Goal: Transaction & Acquisition: Purchase product/service

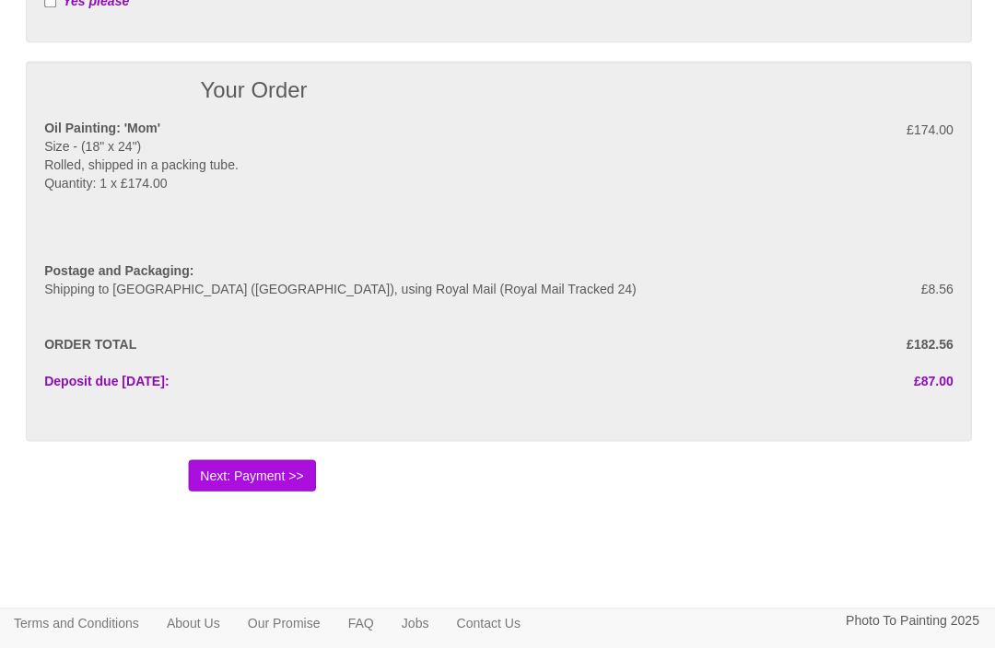
scroll to position [1061, 0]
click at [245, 471] on button "Next: Payment >>" at bounding box center [251, 475] width 127 height 31
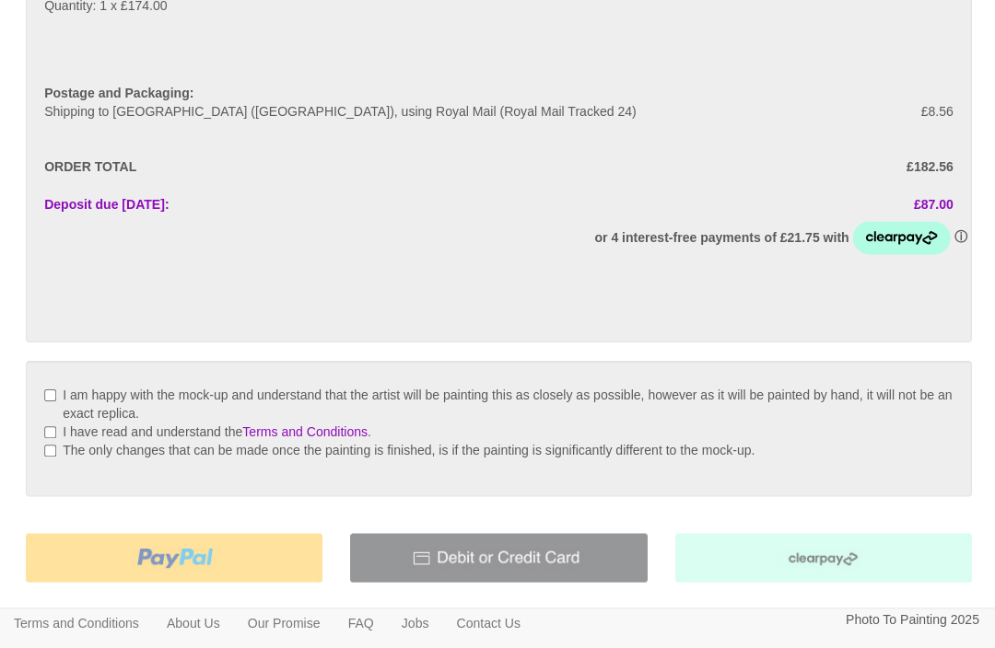
scroll to position [287, 0]
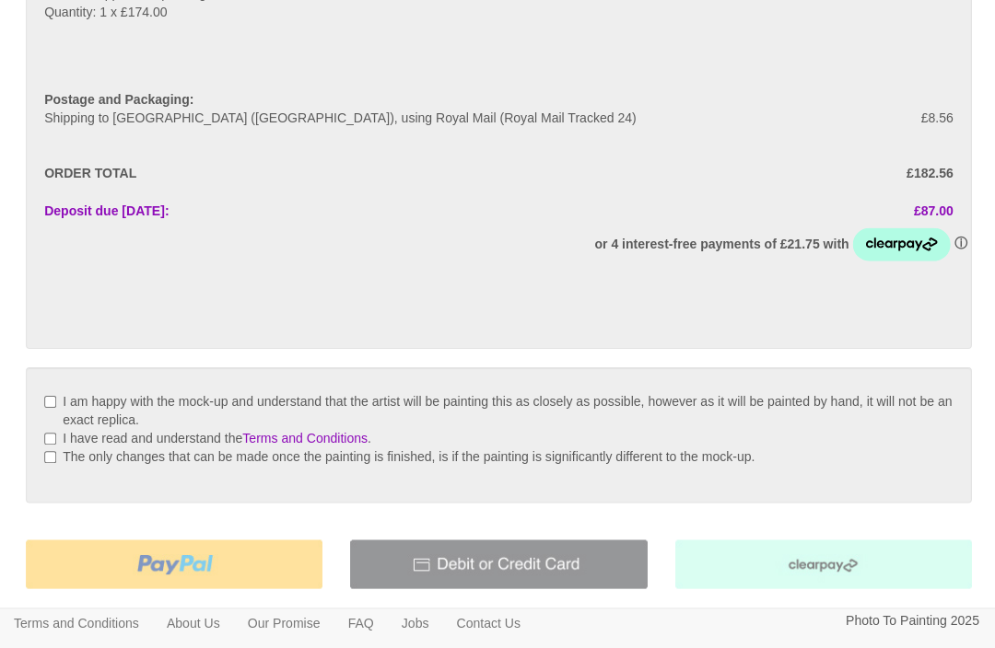
click at [47, 389] on div "I am happy with the mock-up and understand that the artist will be painting thi…" at bounding box center [497, 434] width 906 height 99
click at [50, 395] on input "I am happy with the mock-up and understand that the artist will be painting thi…" at bounding box center [50, 401] width 12 height 12
checkbox input "true"
click at [47, 432] on input "I have read and understand the Terms and Conditions ." at bounding box center [50, 438] width 12 height 12
checkbox input "true"
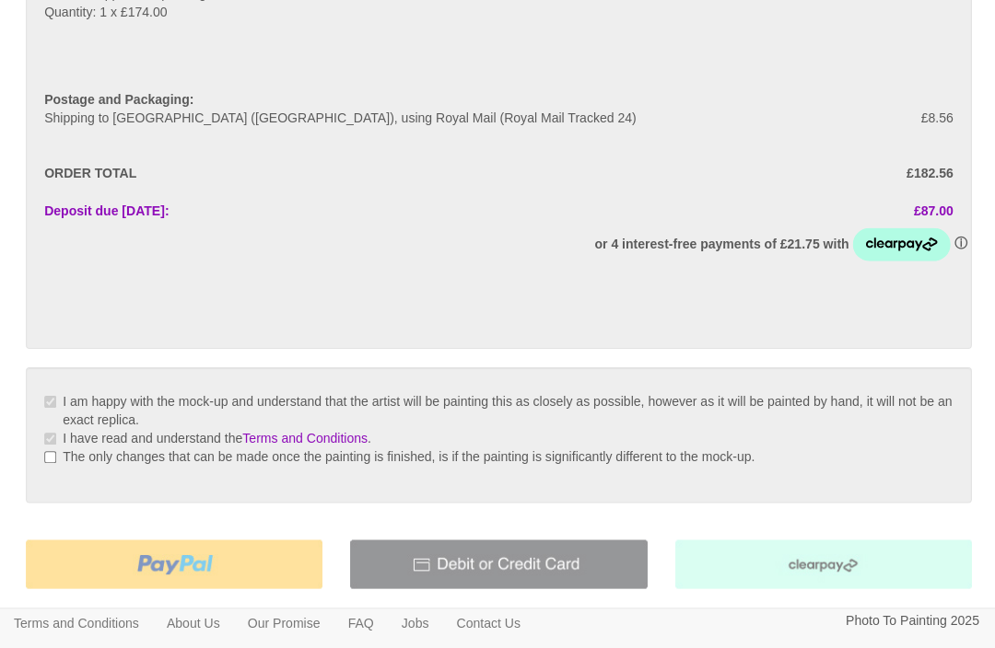
click at [47, 451] on input "The only changes that can be made once the painting is finished, is if the pain…" at bounding box center [50, 456] width 12 height 12
checkbox input "true"
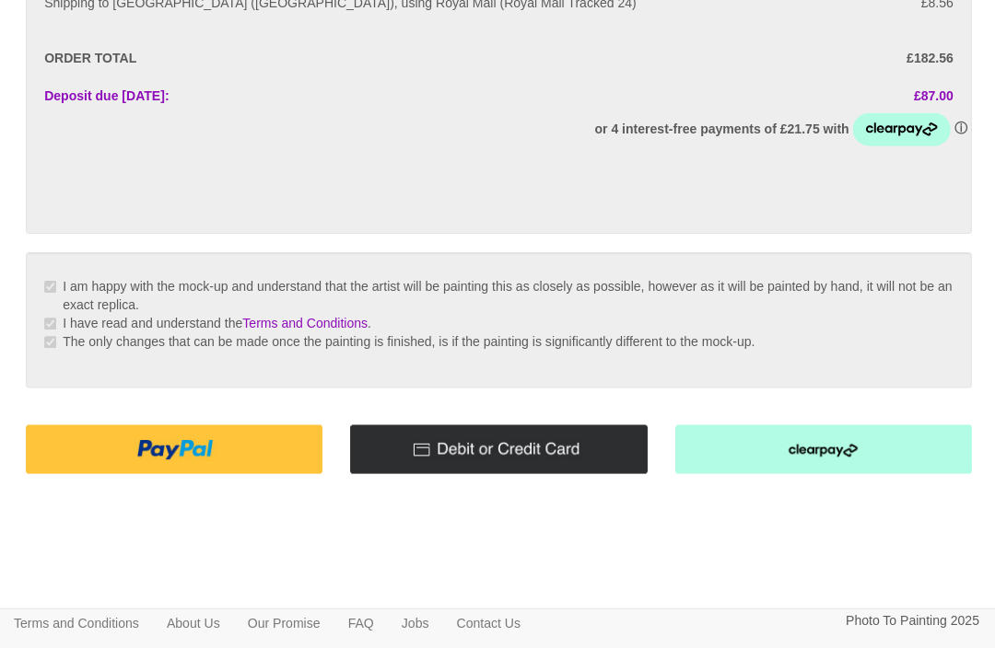
click at [828, 453] on img at bounding box center [821, 448] width 296 height 49
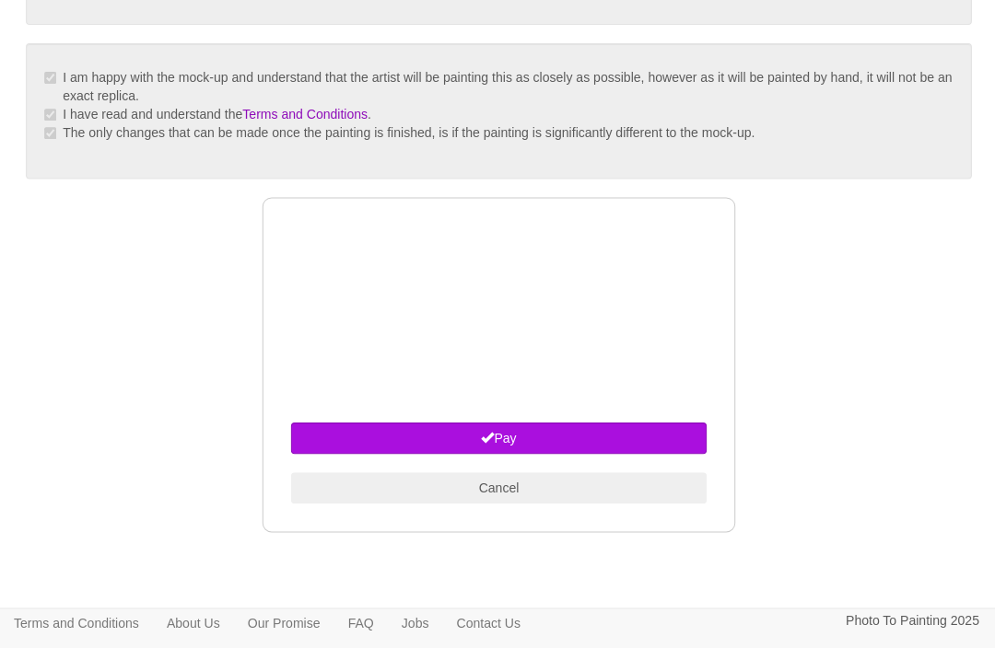
scroll to position [611, 0]
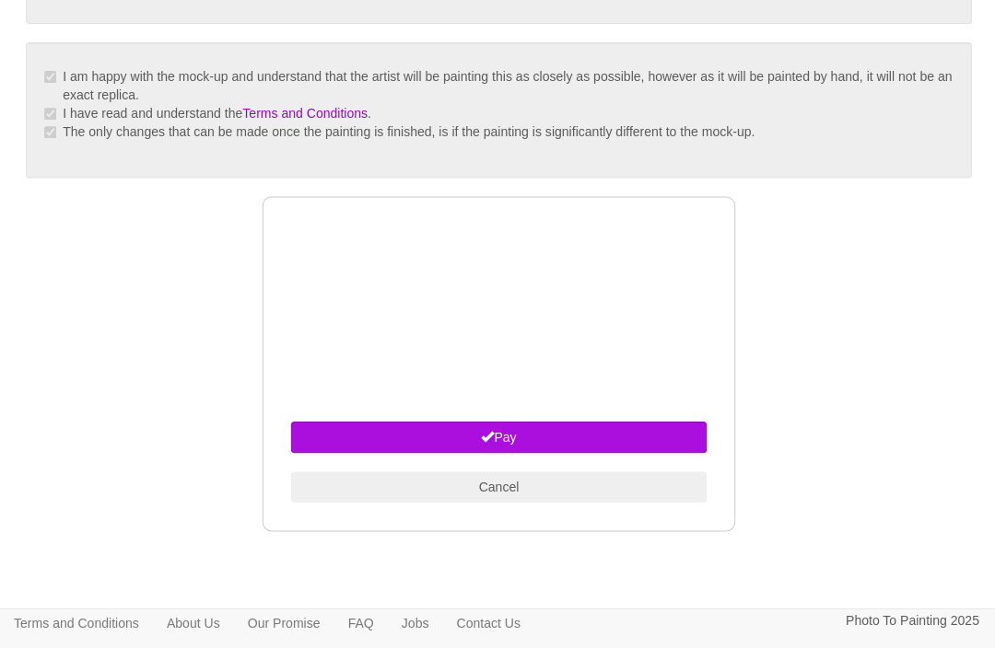
click at [507, 437] on button "Pay" at bounding box center [497, 436] width 414 height 31
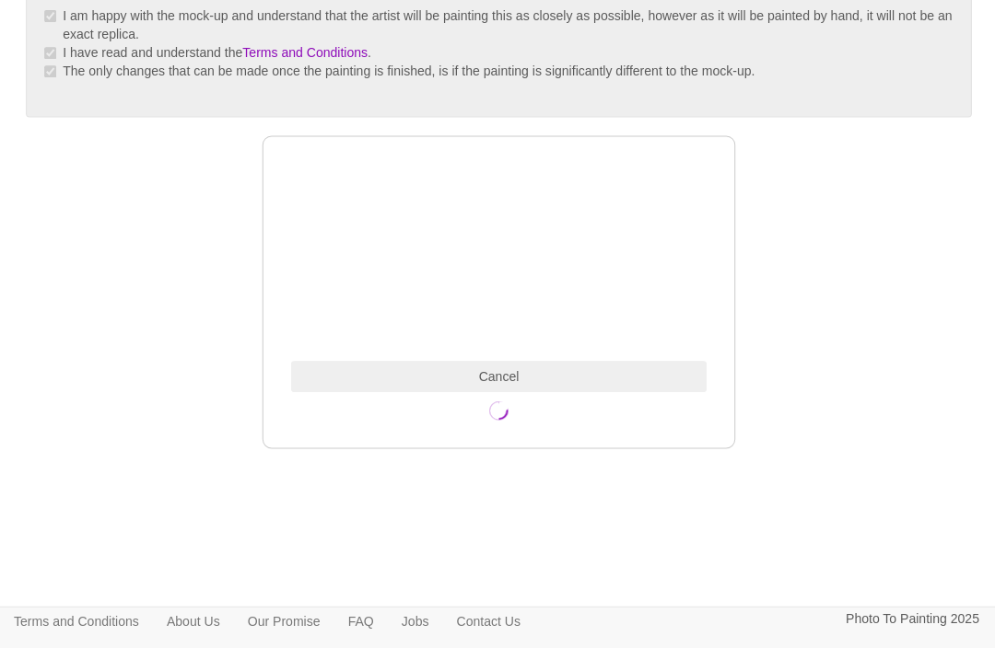
scroll to position [669, 0]
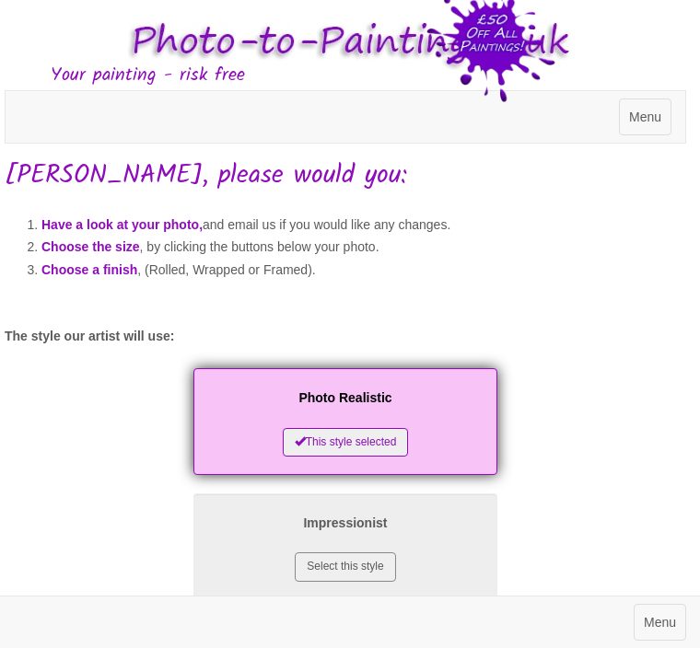
scroll to position [0, 5]
